Goal: Find specific page/section: Find specific page/section

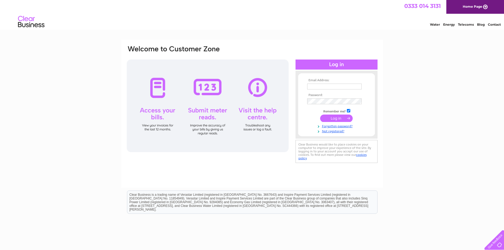
type input "secretary@leventhistlegc.co.uk"
click at [334, 116] on input "submit" at bounding box center [336, 117] width 33 height 7
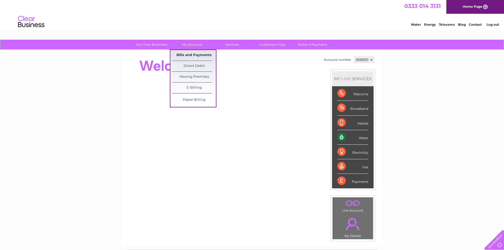
click at [186, 53] on link "Bills and Payments" at bounding box center [194, 55] width 44 height 11
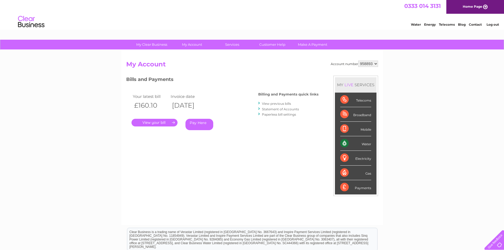
click at [155, 120] on link "." at bounding box center [154, 123] width 46 height 8
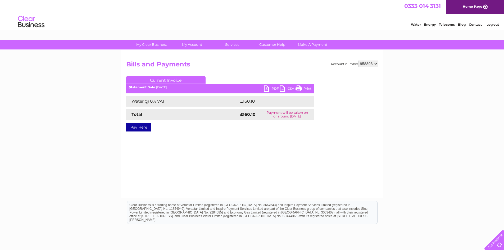
click at [303, 89] on link "Print" at bounding box center [303, 89] width 16 height 8
